Goal: Complete application form

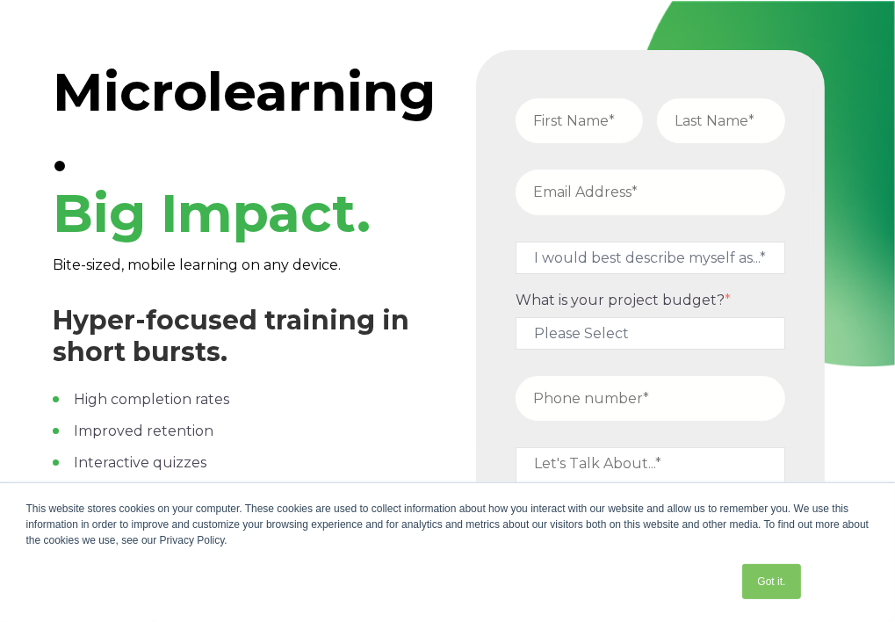
click at [600, 120] on input "text" at bounding box center [580, 120] width 128 height 45
type input "Juma"
type input "Lokuanya"
click at [598, 185] on input "email" at bounding box center [651, 192] width 270 height 45
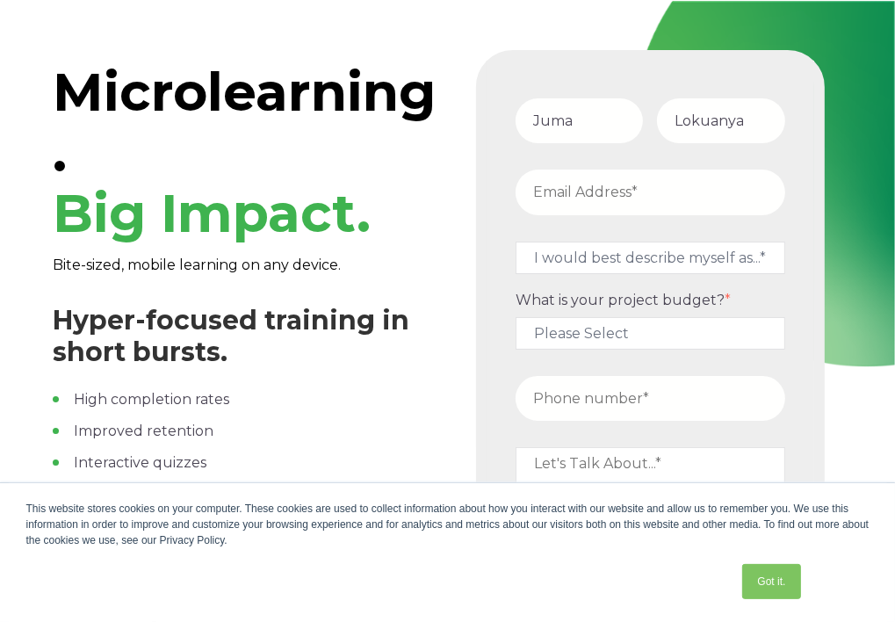
click at [598, 185] on input "email" at bounding box center [651, 192] width 270 height 45
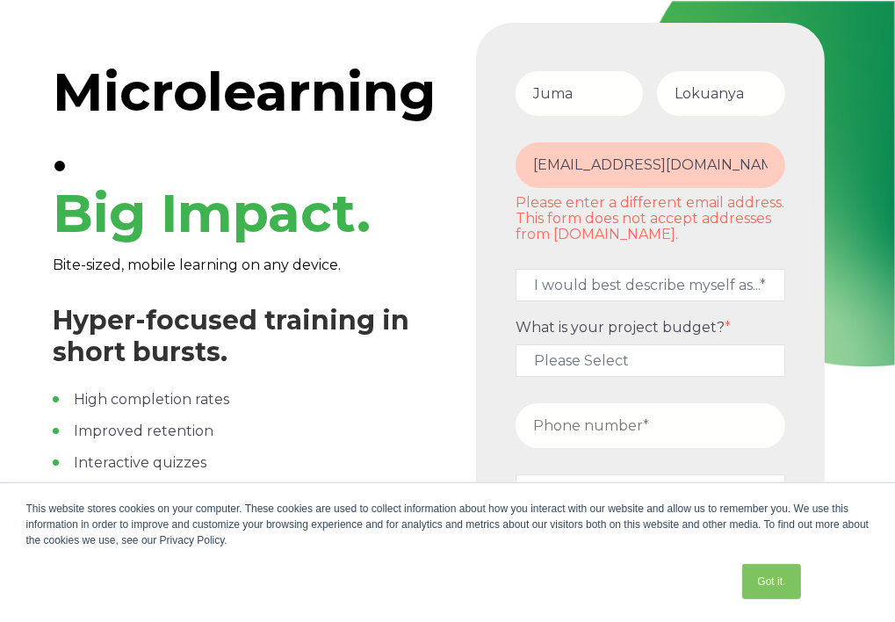
click at [622, 253] on fieldset "[EMAIL_ADDRESS][DOMAIN_NAME] Please enter a different email address. This form …" at bounding box center [651, 197] width 284 height 126
click at [708, 170] on input "[EMAIL_ADDRESS][DOMAIN_NAME]" at bounding box center [651, 164] width 270 height 45
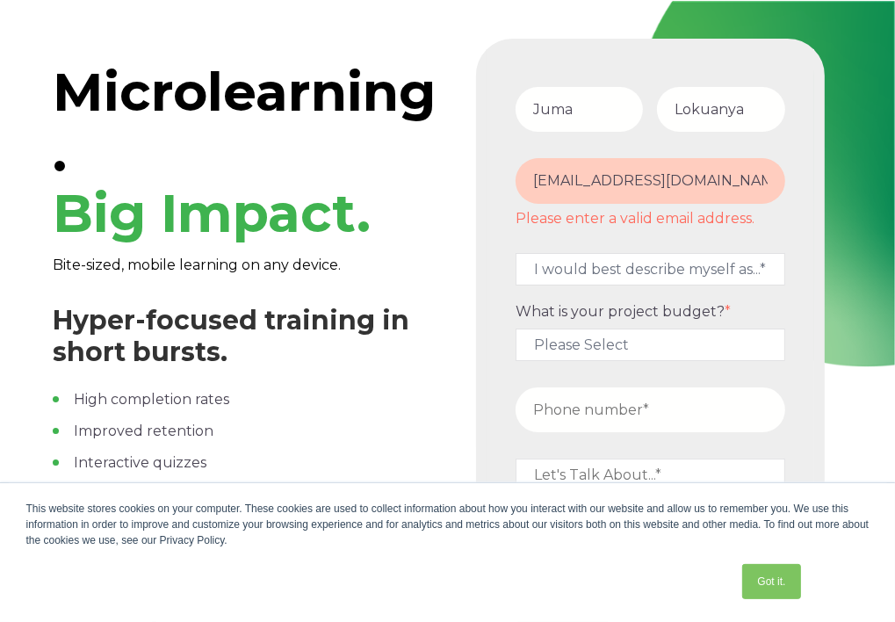
click at [687, 192] on input "[EMAIL_ADDRESS][DOMAIN_NAME]" at bounding box center [651, 180] width 270 height 45
click at [685, 180] on input "[EMAIL_ADDRESS][DOMAIN_NAME]" at bounding box center [651, 180] width 270 height 45
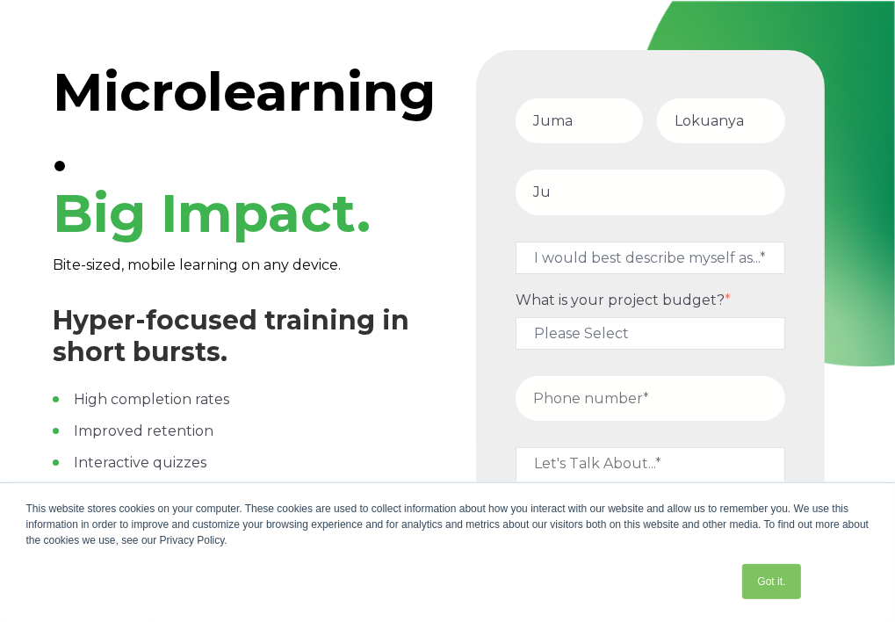
type input "J"
type input "[EMAIL_ADDRESS][DOMAIN_NAME]"
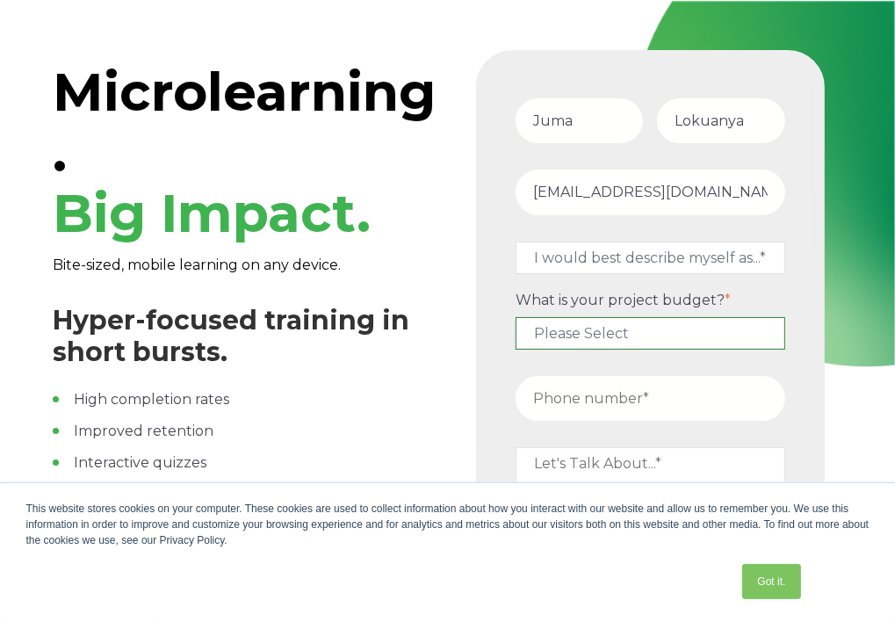
click at [643, 334] on select "Please Select $5,000 - $15,000 $15,000 - $25,000 $25,000 - $50,000 $50,000+" at bounding box center [651, 333] width 270 height 33
click at [771, 301] on div "What is your project budget? * Please Select $5,000 - $15,000 $15,000 - $25,000…" at bounding box center [651, 321] width 284 height 58
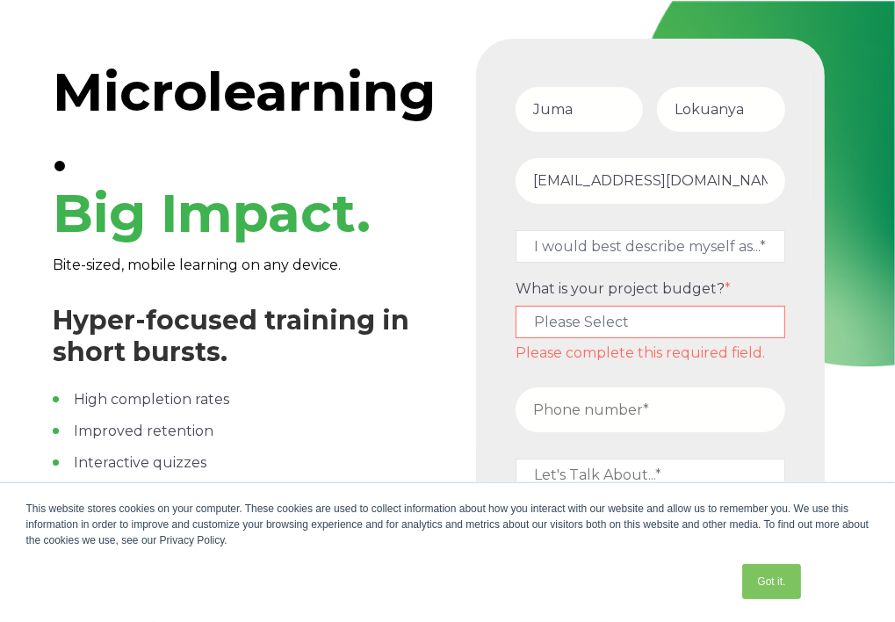
click at [632, 318] on select "Please Select $5,000 - $15,000 $15,000 - $25,000 $25,000 - $50,000 $50,000+" at bounding box center [651, 322] width 270 height 33
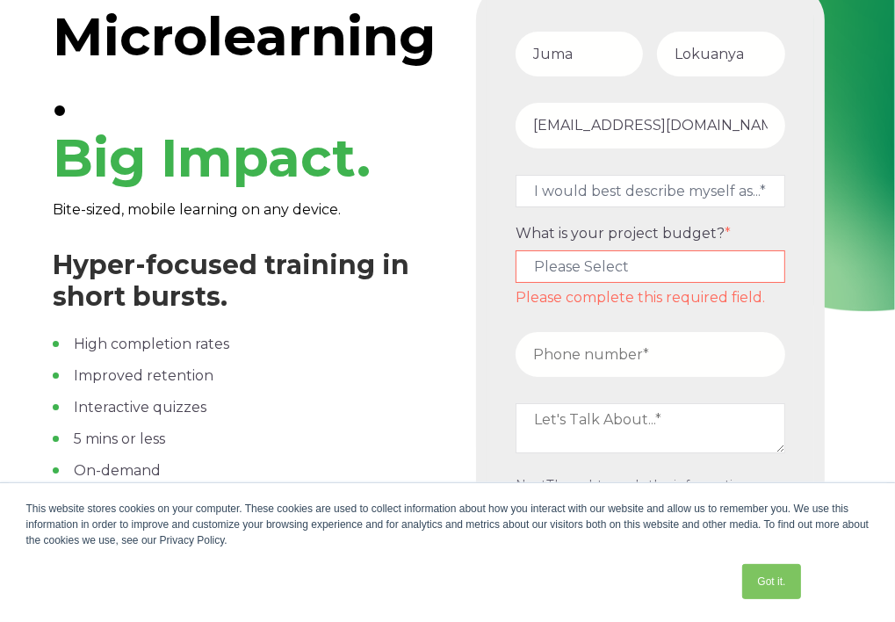
scroll to position [54, 0]
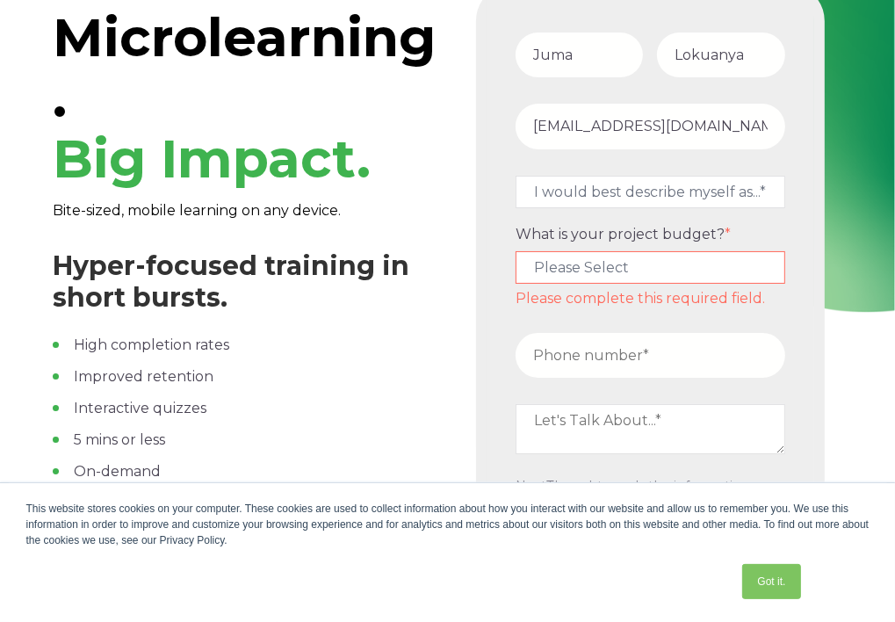
click at [625, 269] on select "Please Select $5,000 - $15,000 $15,000 - $25,000 $25,000 - $50,000 $50,000+" at bounding box center [651, 267] width 270 height 33
select select "$5,000 - $15,000"
click at [516, 263] on select "Please Select $5,000 - $15,000 $15,000 - $25,000 $25,000 - $50,000 $50,000+" at bounding box center [651, 267] width 270 height 33
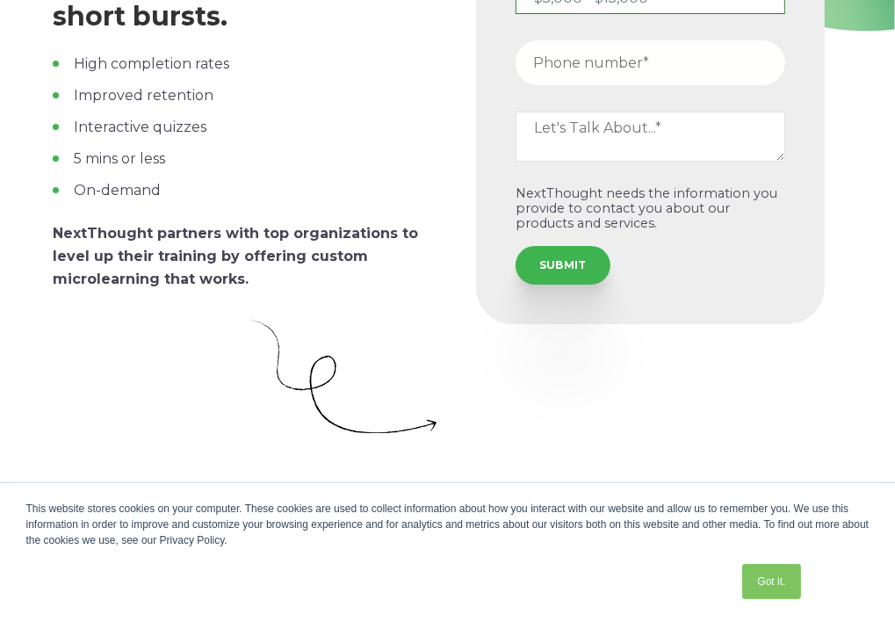
scroll to position [0, 0]
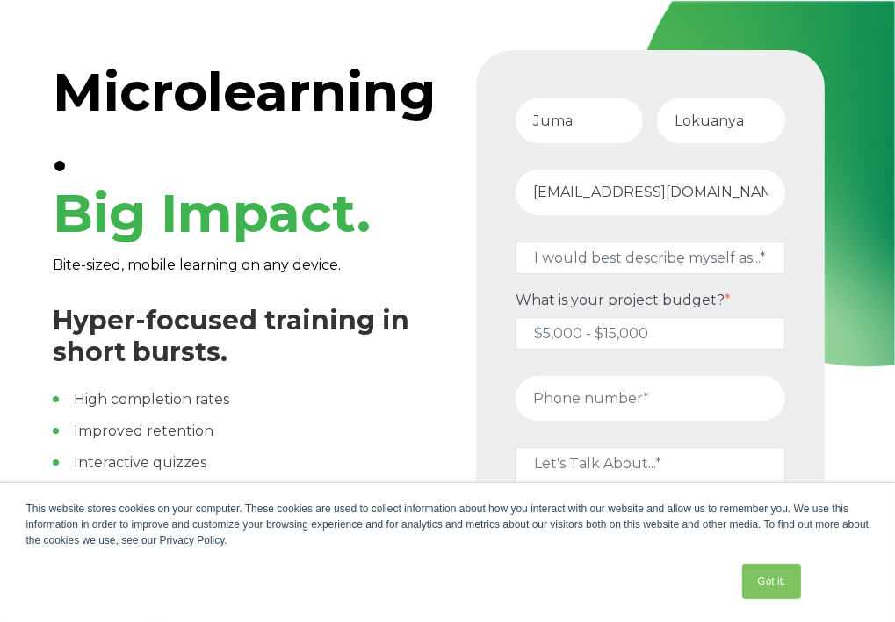
click at [682, 110] on input "Lokuanya" at bounding box center [721, 120] width 128 height 45
click at [667, 327] on select "Please Select $5,000 - $15,000 $15,000 - $25,000 $25,000 - $50,000 $50,000+" at bounding box center [651, 333] width 270 height 33
click at [768, 301] on label "What is your project budget? *" at bounding box center [651, 300] width 270 height 17
click at [768, 317] on select "Please Select $5,000 - $15,000 $15,000 - $25,000 $25,000 - $50,000 $50,000+" at bounding box center [651, 333] width 270 height 33
click at [682, 325] on select "Please Select $5,000 - $15,000 $15,000 - $25,000 $25,000 - $50,000 $50,000+" at bounding box center [651, 333] width 270 height 33
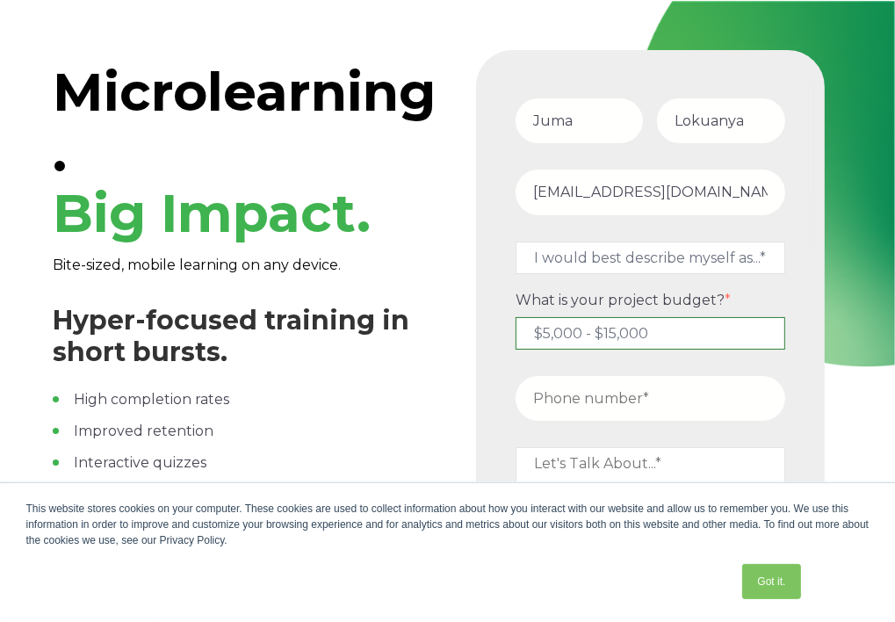
click at [682, 325] on select "Please Select $5,000 - $15,000 $15,000 - $25,000 $25,000 - $50,000 $50,000+" at bounding box center [651, 333] width 270 height 33
click at [736, 194] on input "[EMAIL_ADDRESS][DOMAIN_NAME]" at bounding box center [651, 192] width 270 height 45
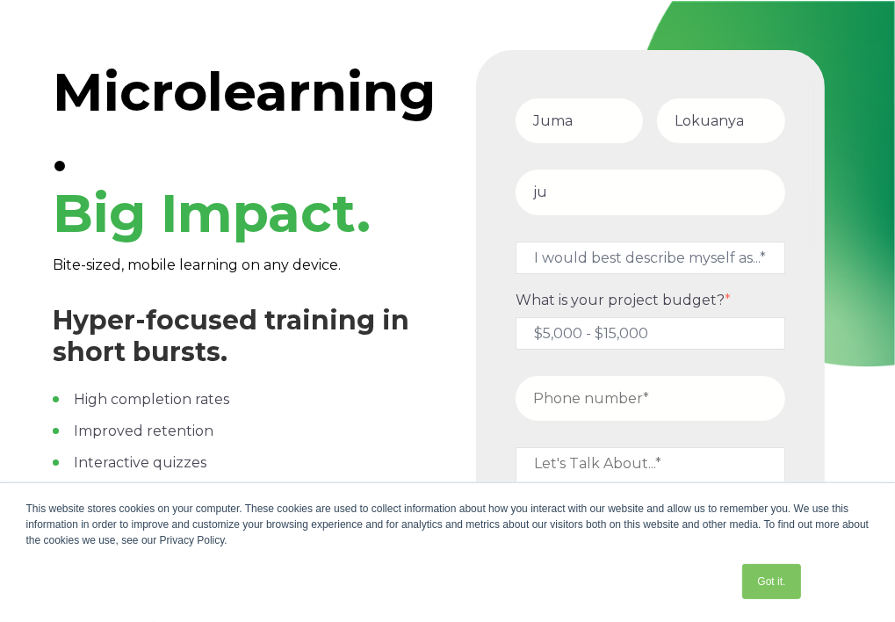
type input "j"
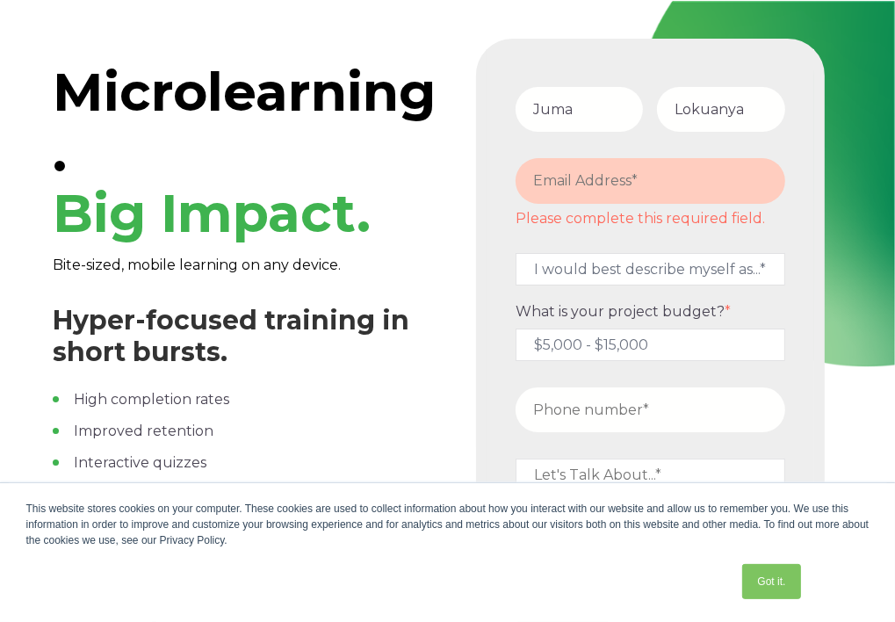
click at [750, 106] on input "Lokuanya" at bounding box center [721, 109] width 128 height 45
type input "L"
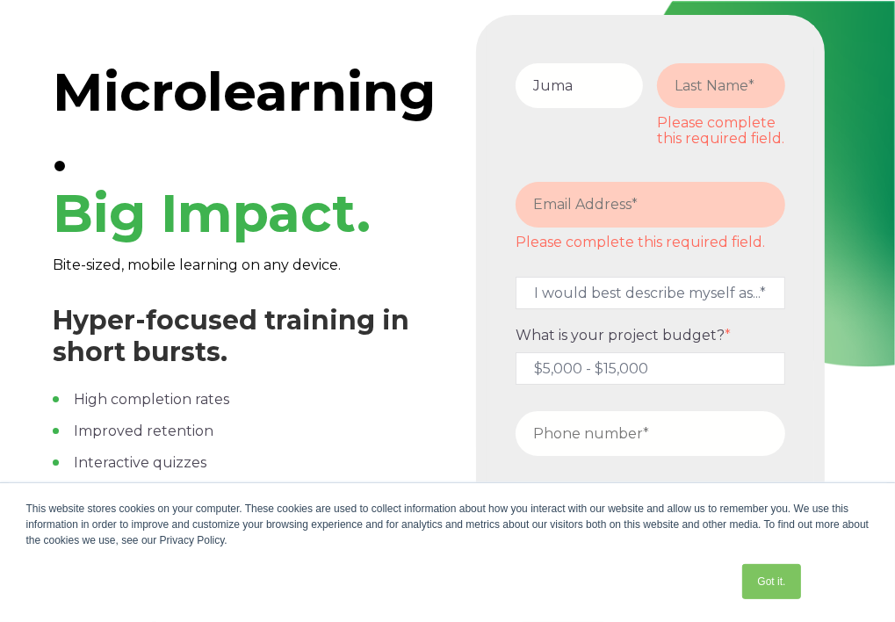
click at [587, 87] on input "Juma" at bounding box center [580, 85] width 128 height 45
type input "J"
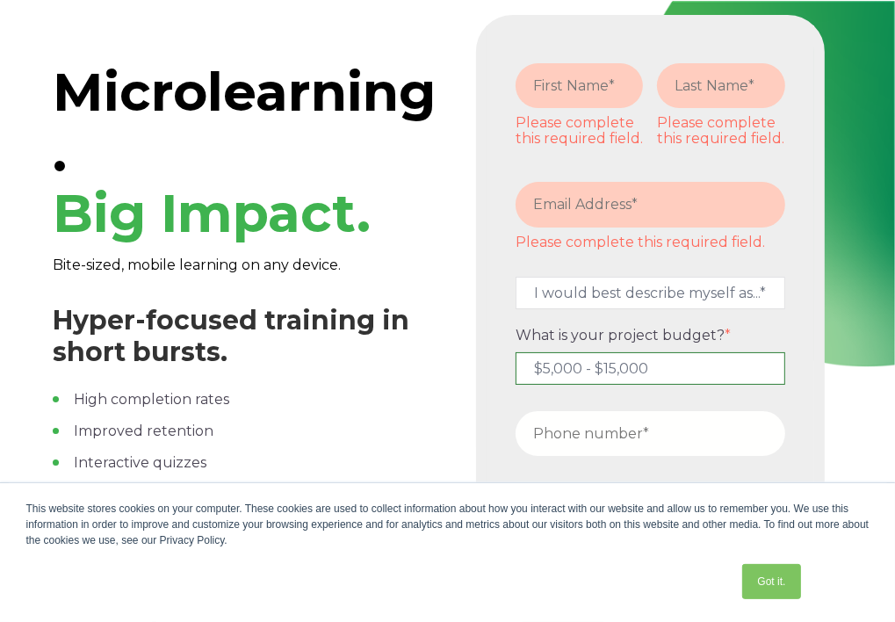
click at [660, 361] on select "Please Select $5,000 - $15,000 $15,000 - $25,000 $25,000 - $50,000 $50,000+" at bounding box center [651, 368] width 270 height 33
